Goal: Task Accomplishment & Management: Manage account settings

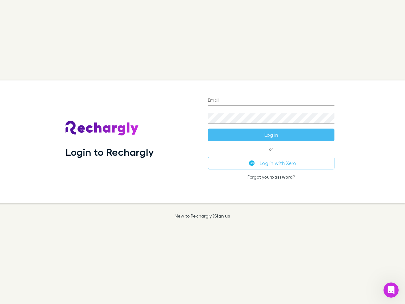
click at [202, 152] on div "Login to Rechargly" at bounding box center [131, 141] width 142 height 123
click at [271, 101] on input "Email" at bounding box center [271, 100] width 126 height 10
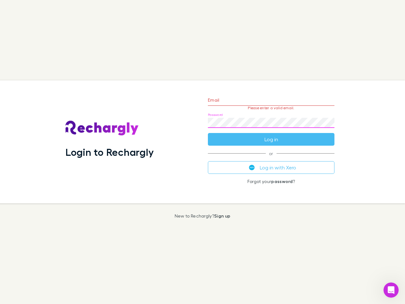
click at [271, 135] on form "Email Please enter a valid email. Password Log in" at bounding box center [271, 117] width 126 height 55
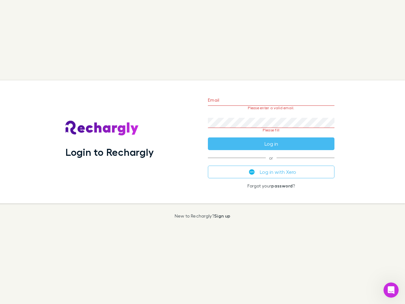
click at [271, 163] on div "Email Please enter a valid email. Password Please fill Log in or Log in with Xe…" at bounding box center [271, 141] width 137 height 123
click at [391, 290] on icon "Open Intercom Messenger" at bounding box center [391, 290] width 10 height 10
